Goal: Transaction & Acquisition: Book appointment/travel/reservation

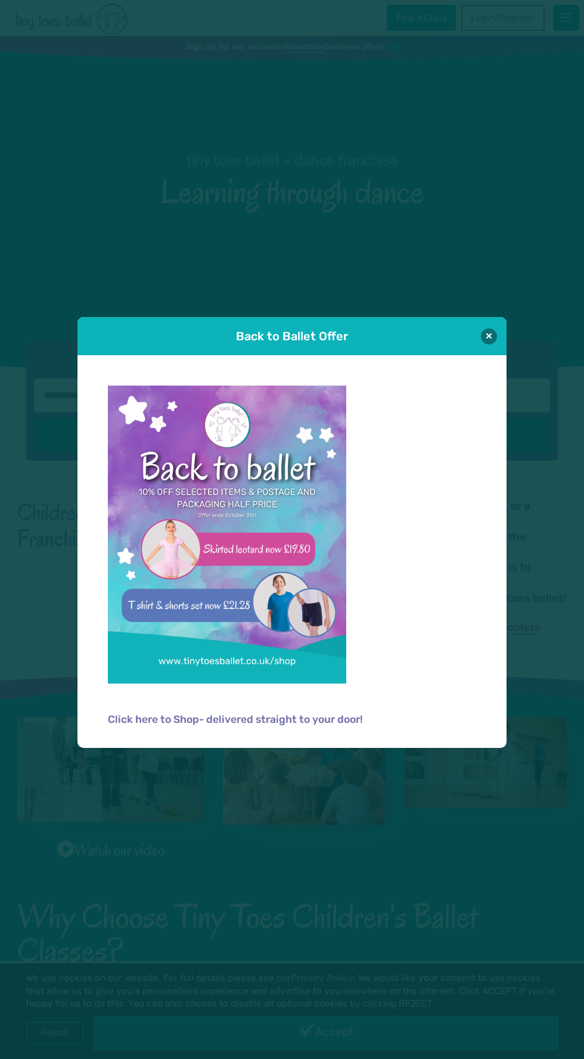
click at [285, 540] on img at bounding box center [227, 534] width 238 height 298
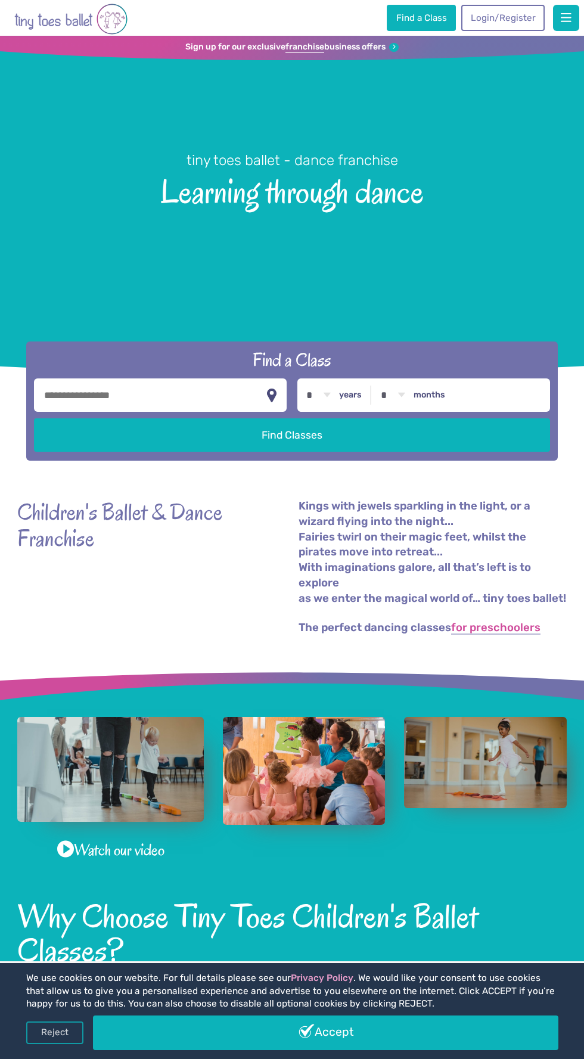
click at [272, 406] on button "button" at bounding box center [272, 395] width 12 height 23
type input "**********"
click at [378, 446] on button "Find Classes" at bounding box center [292, 434] width 516 height 33
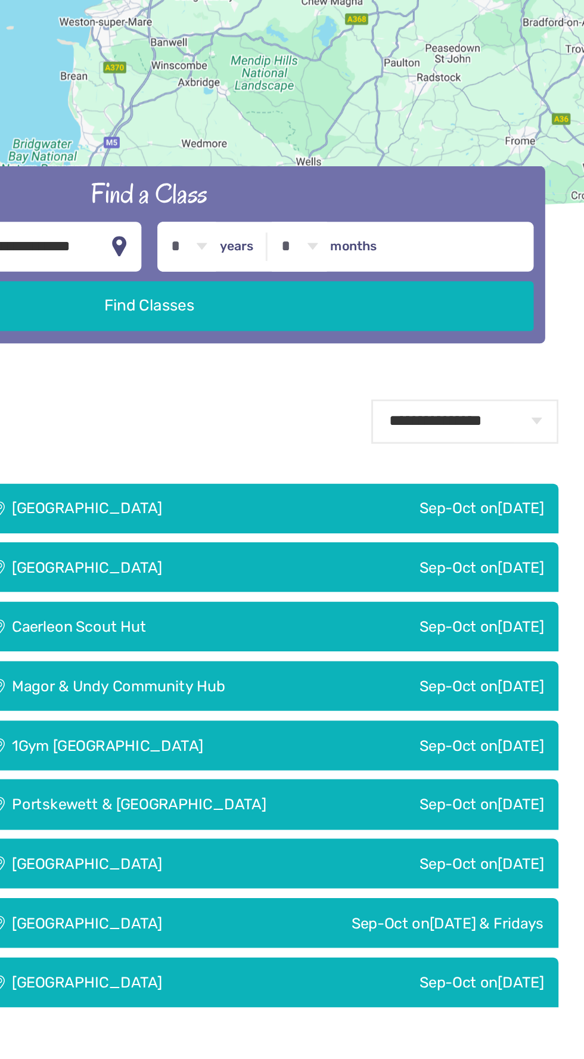
scroll to position [427, 0]
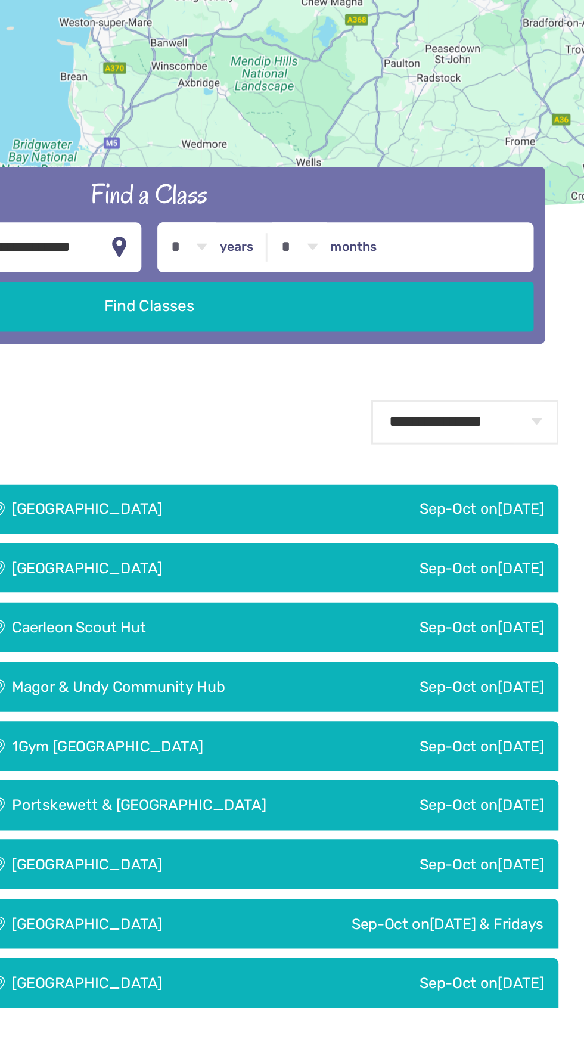
click at [508, 452] on div "Sep-Oct on Monday" at bounding box center [481, 434] width 169 height 33
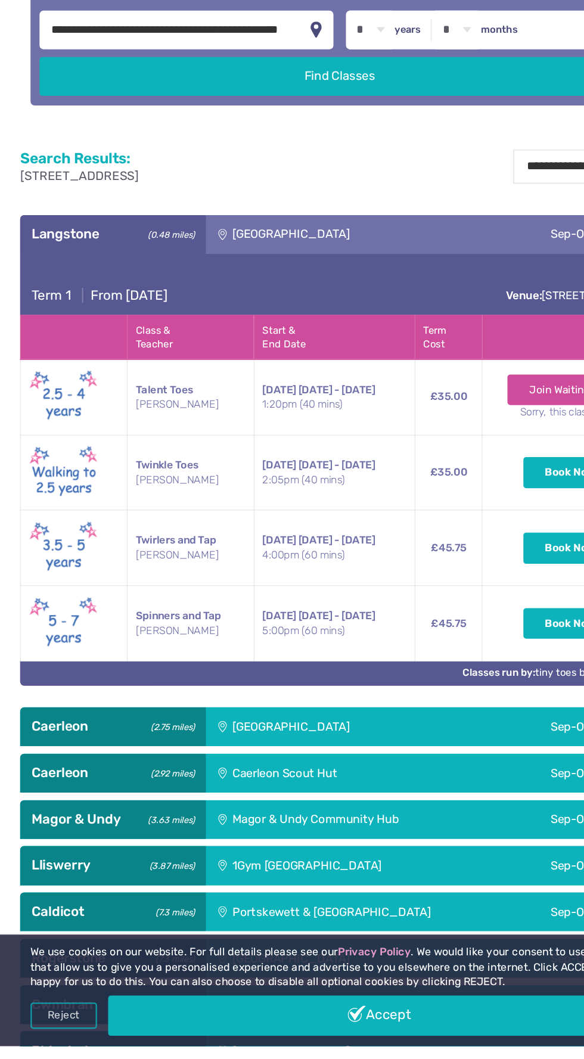
scroll to position [502, 0]
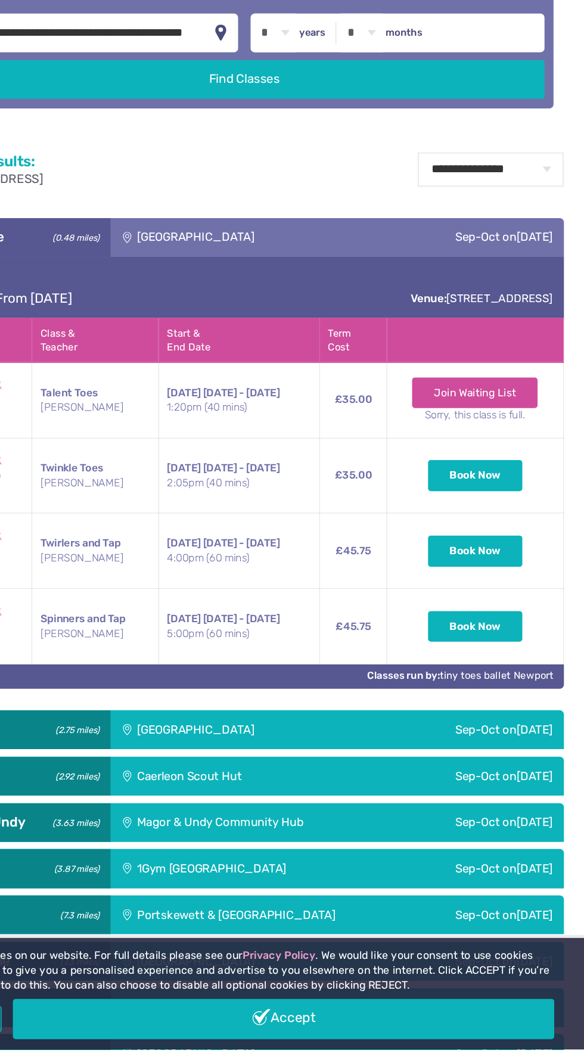
click at [491, 708] on button "Book Now" at bounding box center [490, 695] width 81 height 26
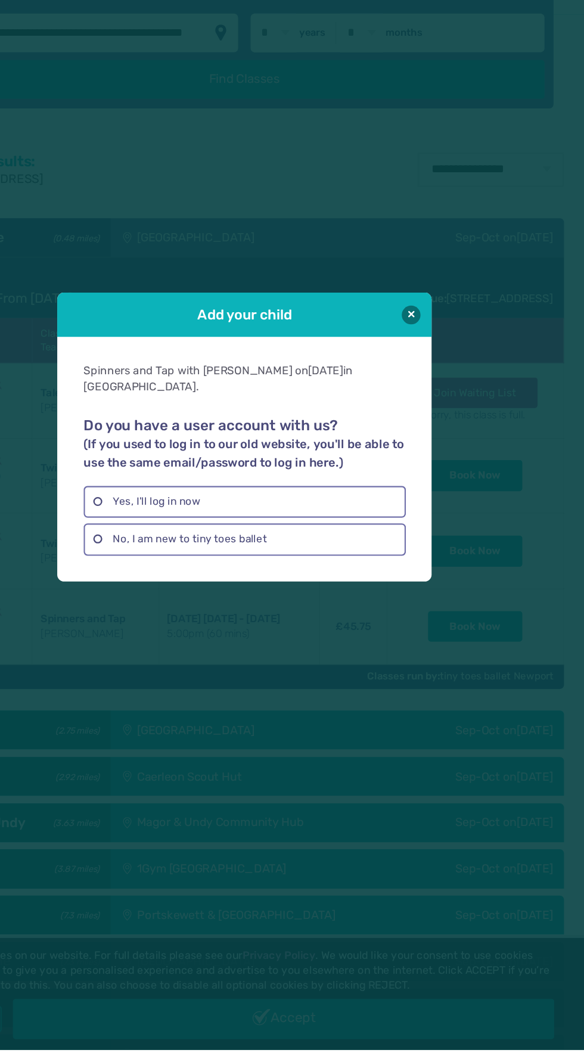
click at [357, 602] on label "Yes, I'll log in now" at bounding box center [292, 587] width 276 height 27
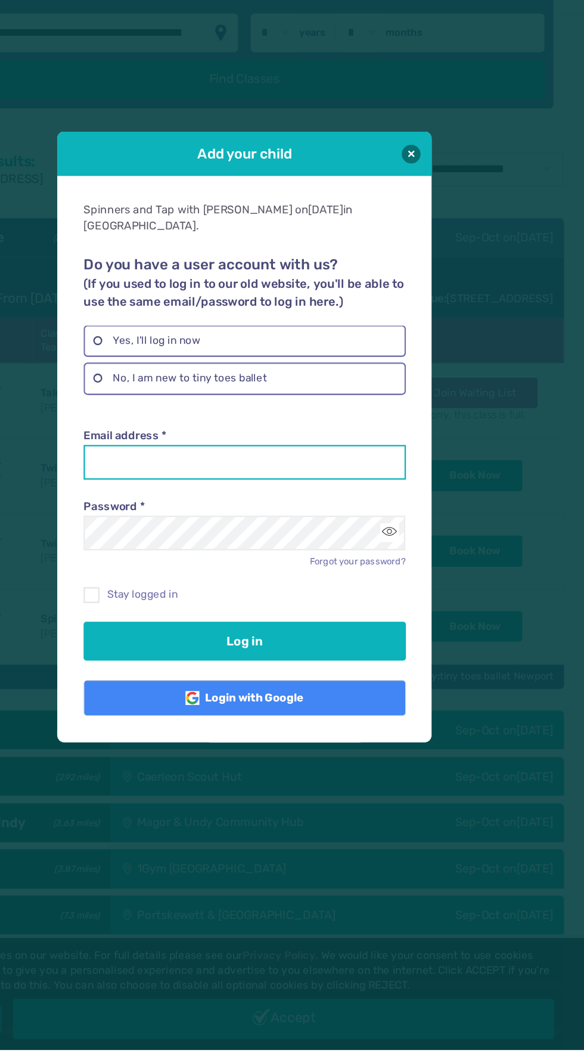
click at [354, 569] on input "Email address *" at bounding box center [292, 554] width 276 height 30
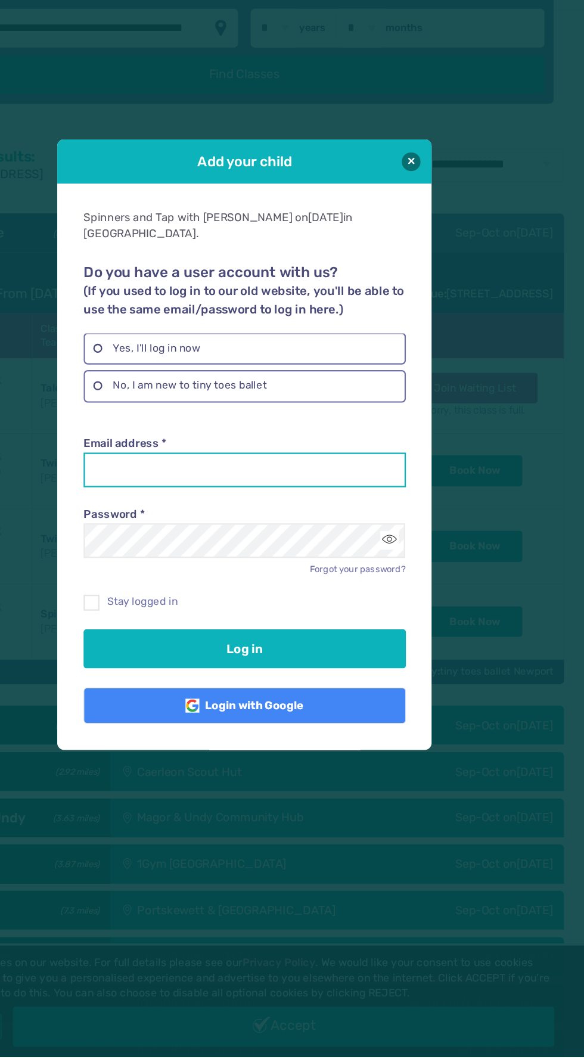
scroll to position [514, 0]
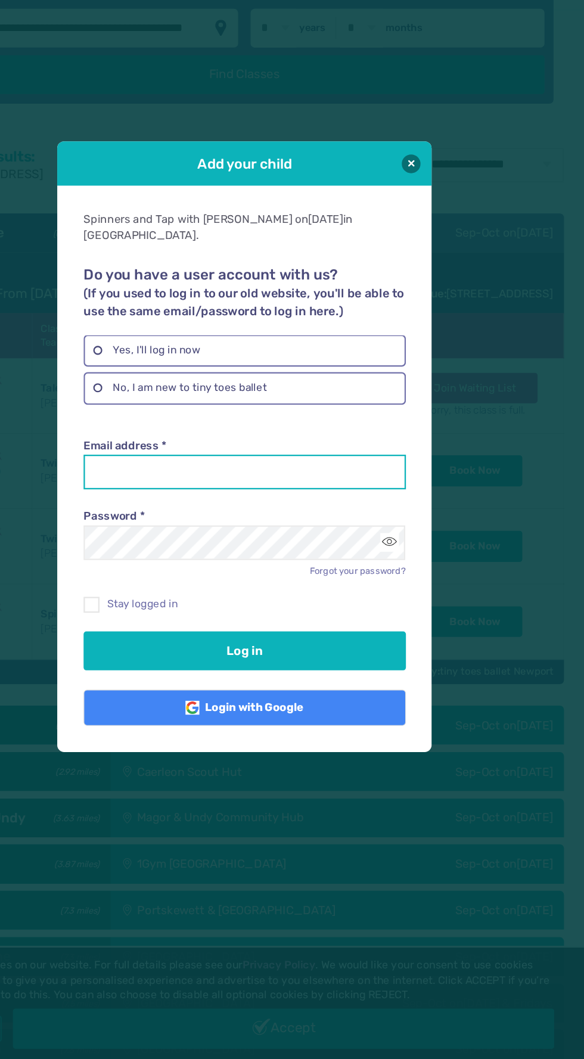
type input "**********"
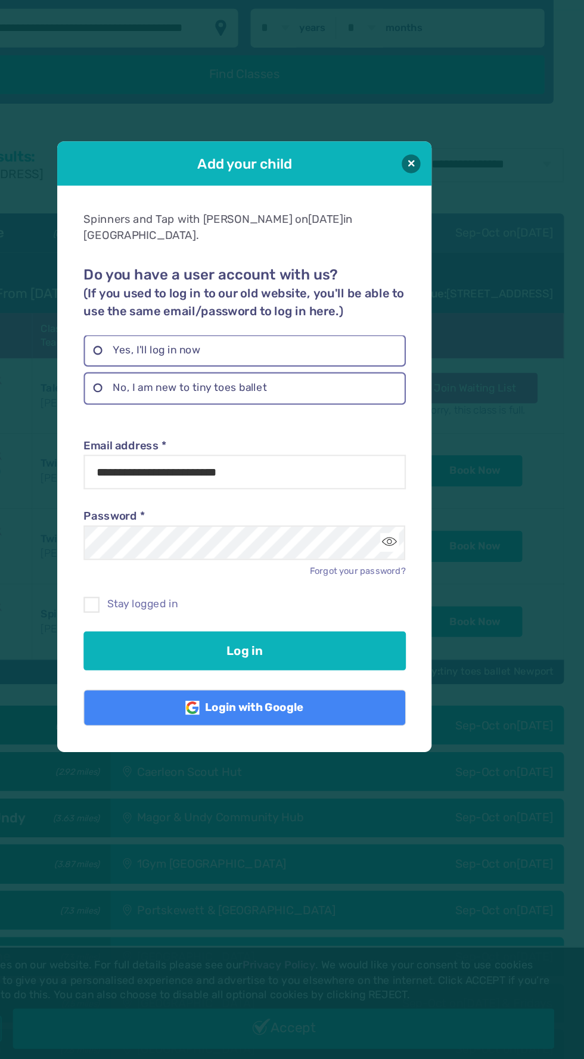
click at [154, 691] on button "Log in" at bounding box center [292, 707] width 276 height 33
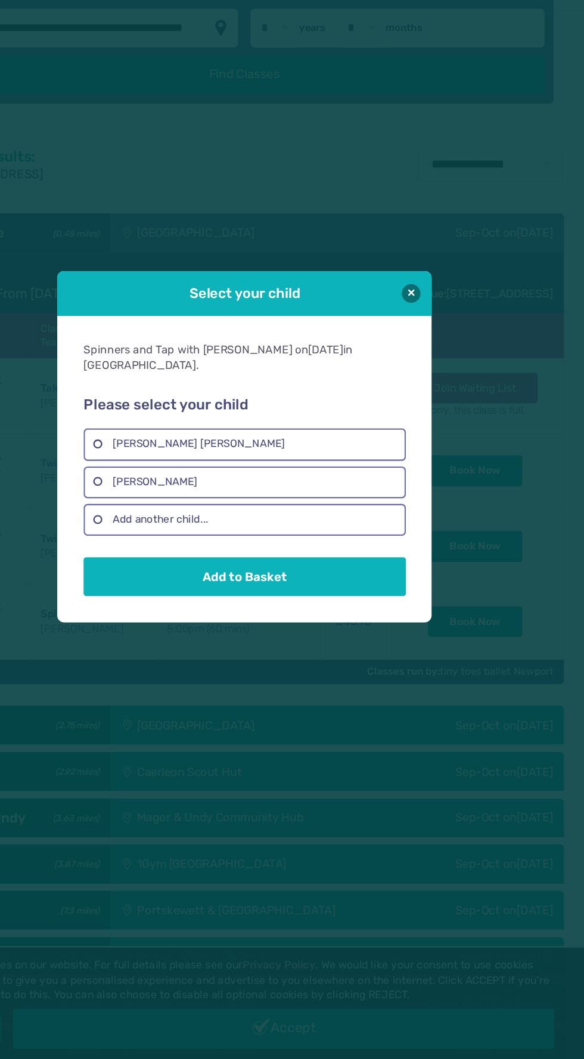
click at [367, 516] on label "Ottilie Imogen Fletcher" at bounding box center [292, 529] width 276 height 27
click at [361, 627] on button "Add to Basket" at bounding box center [292, 643] width 276 height 33
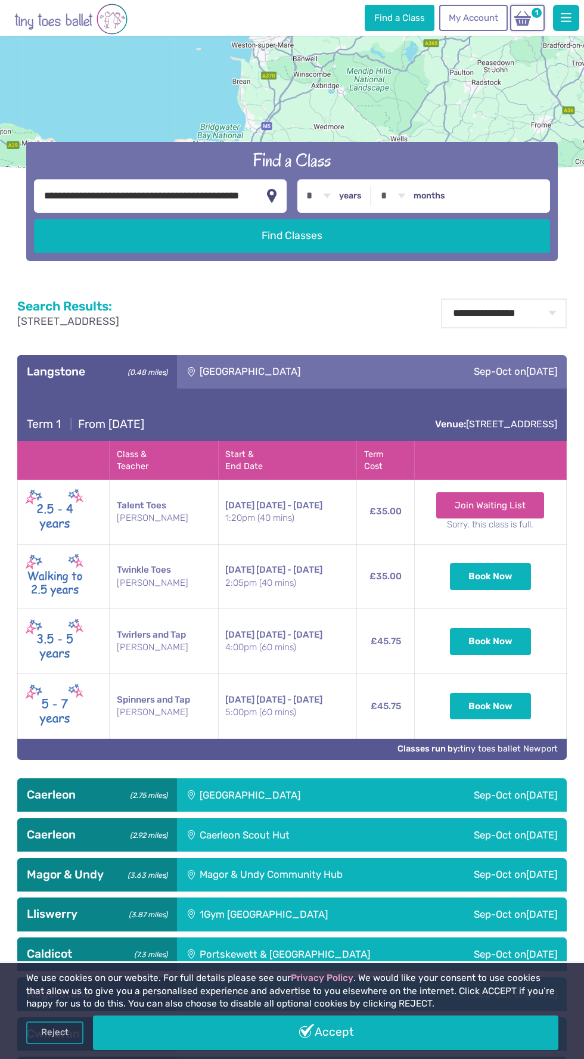
scroll to position [488, 0]
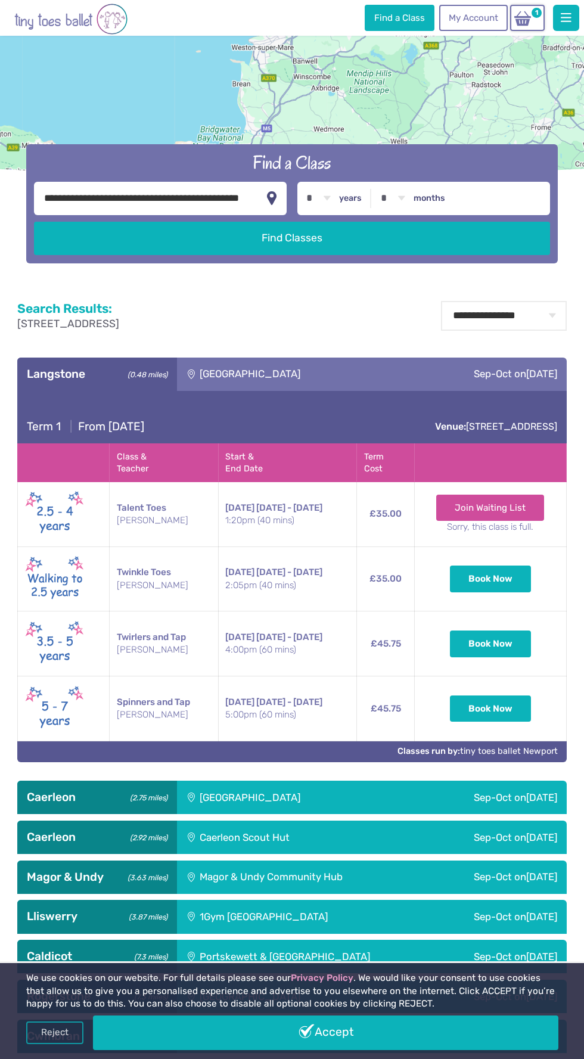
click at [522, 721] on button "Book Now" at bounding box center [490, 708] width 81 height 26
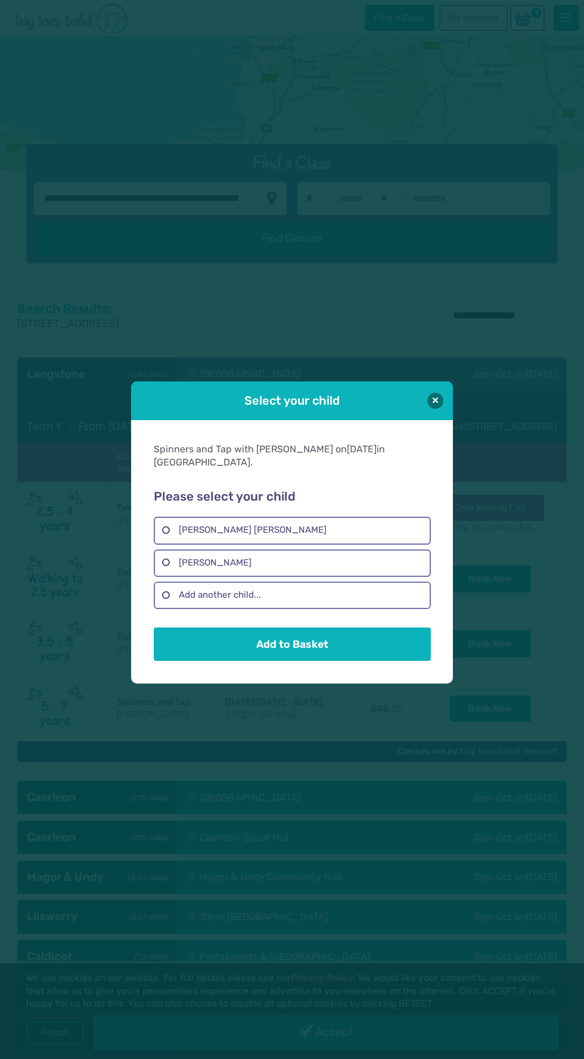
click at [384, 516] on label "Ottilie Imogen Fletcher" at bounding box center [292, 529] width 276 height 27
click at [369, 637] on button "Add to Basket" at bounding box center [292, 643] width 276 height 33
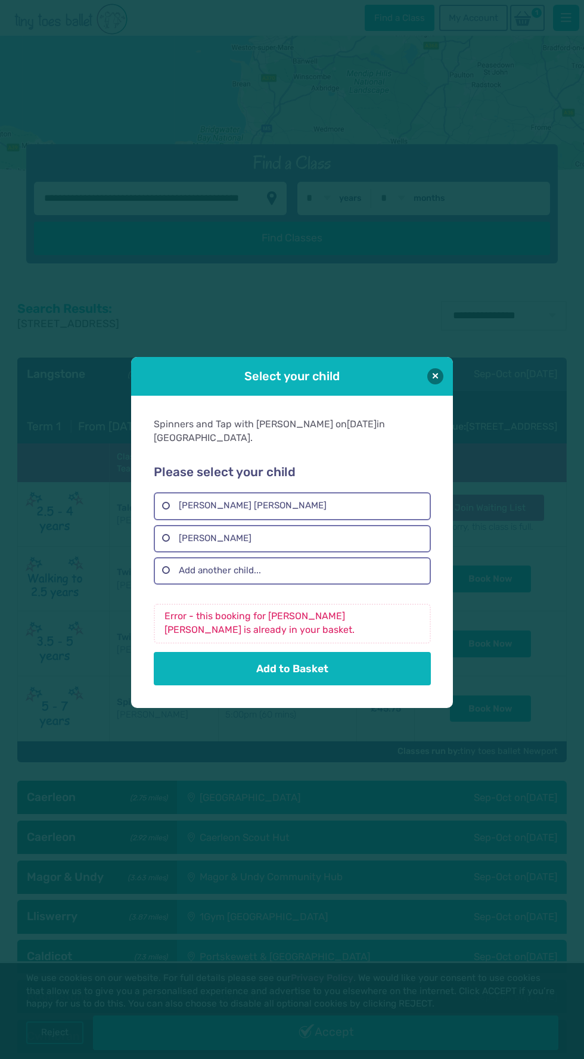
click at [433, 367] on div "Select your child" at bounding box center [292, 376] width 322 height 39
click at [430, 368] on div "Select your child" at bounding box center [292, 376] width 322 height 39
click at [441, 382] on button at bounding box center [435, 376] width 16 height 16
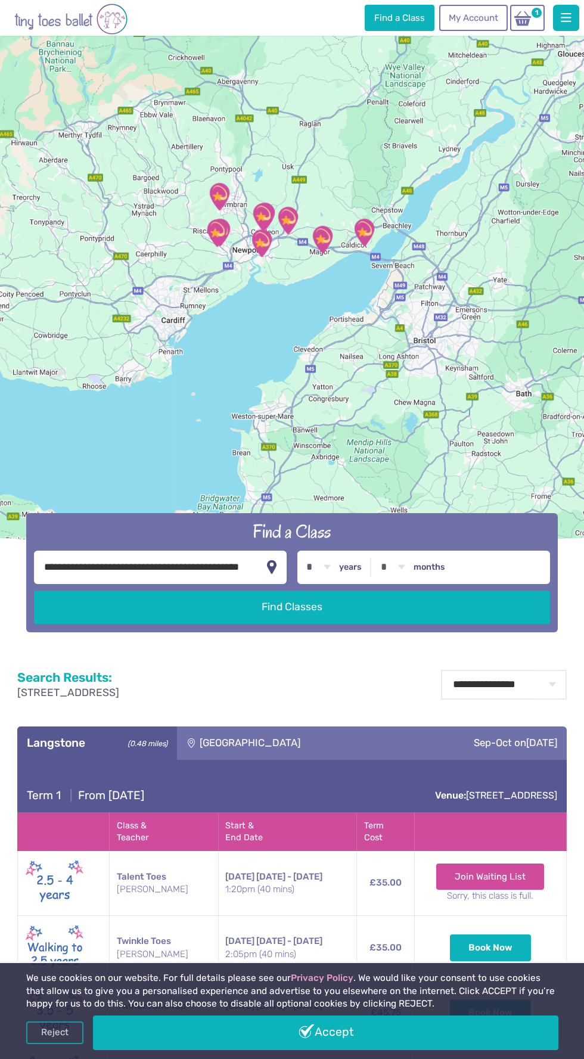
scroll to position [0, 0]
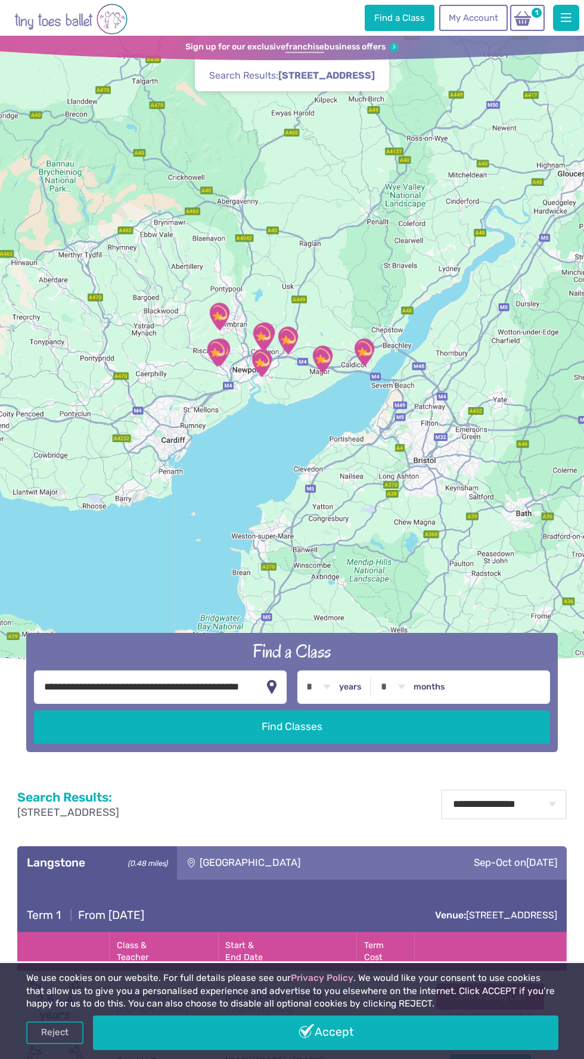
click at [524, 13] on img at bounding box center [522, 18] width 23 height 17
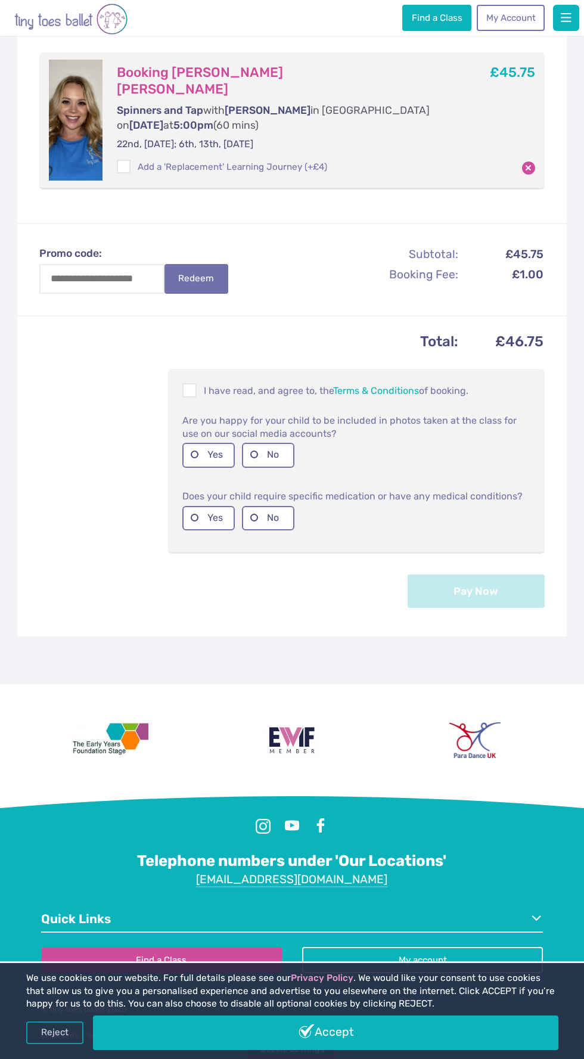
scroll to position [448, 0]
click at [194, 443] on label "Yes" at bounding box center [208, 455] width 52 height 24
click at [189, 387] on span at bounding box center [189, 392] width 13 height 11
click at [276, 530] on label "No" at bounding box center [268, 518] width 52 height 24
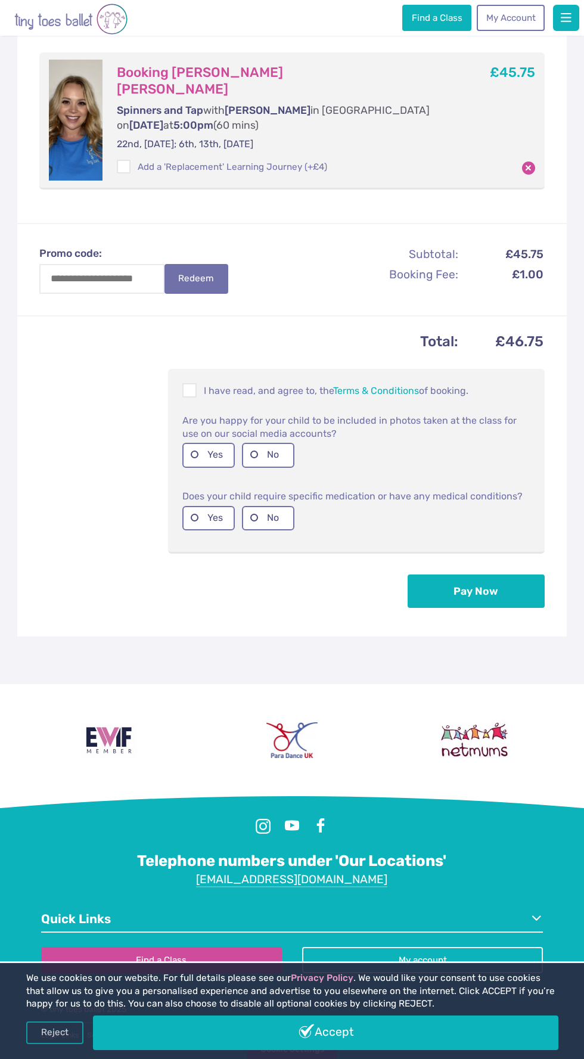
click at [494, 608] on button "Pay Now" at bounding box center [475, 590] width 137 height 33
